Goal: Find specific page/section: Find specific page/section

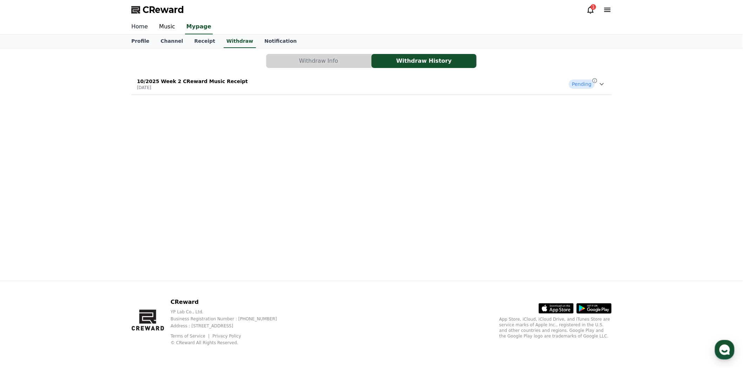
click at [135, 30] on link "Home" at bounding box center [140, 27] width 28 height 15
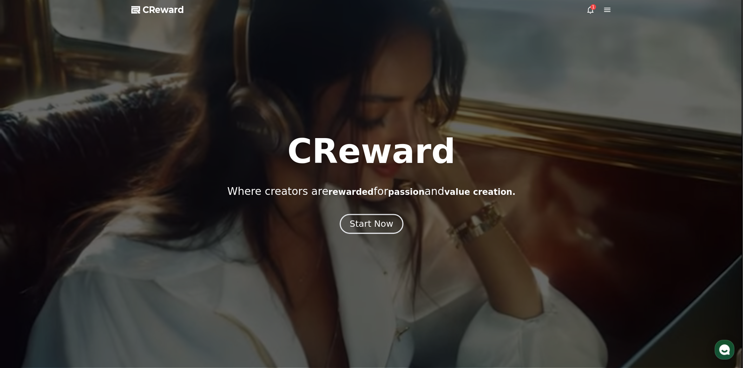
click at [385, 225] on div "Start Now" at bounding box center [372, 224] width 44 height 12
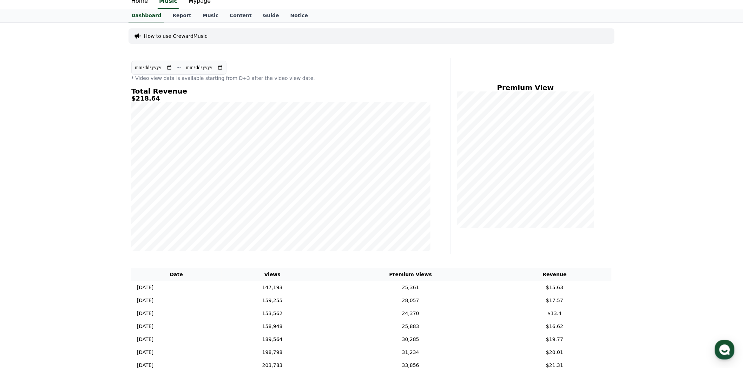
scroll to position [39, 0]
